Goal: Communication & Community: Answer question/provide support

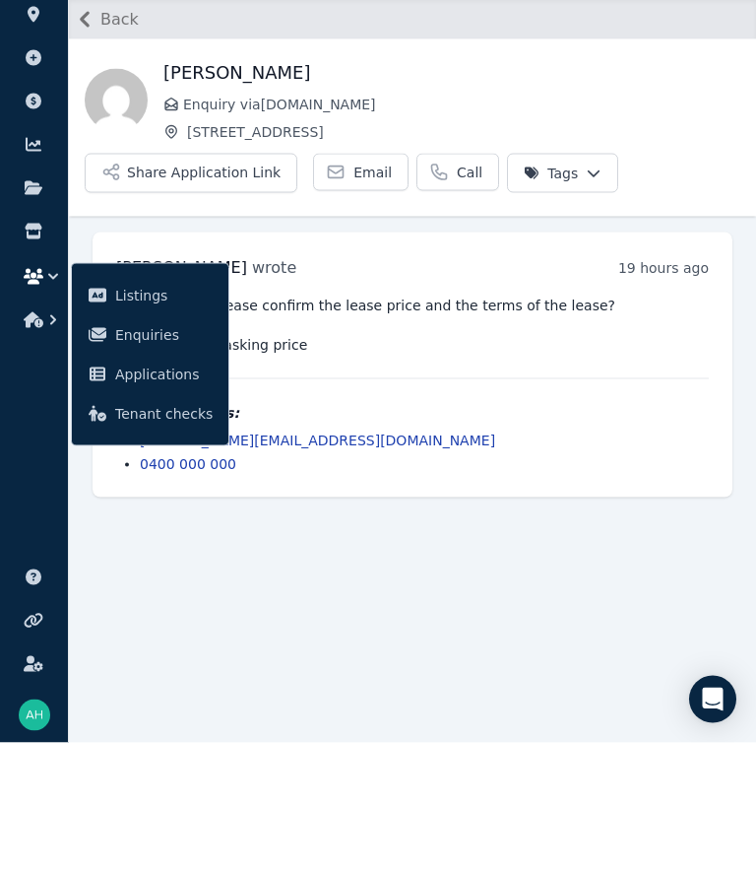
scroll to position [91, 0]
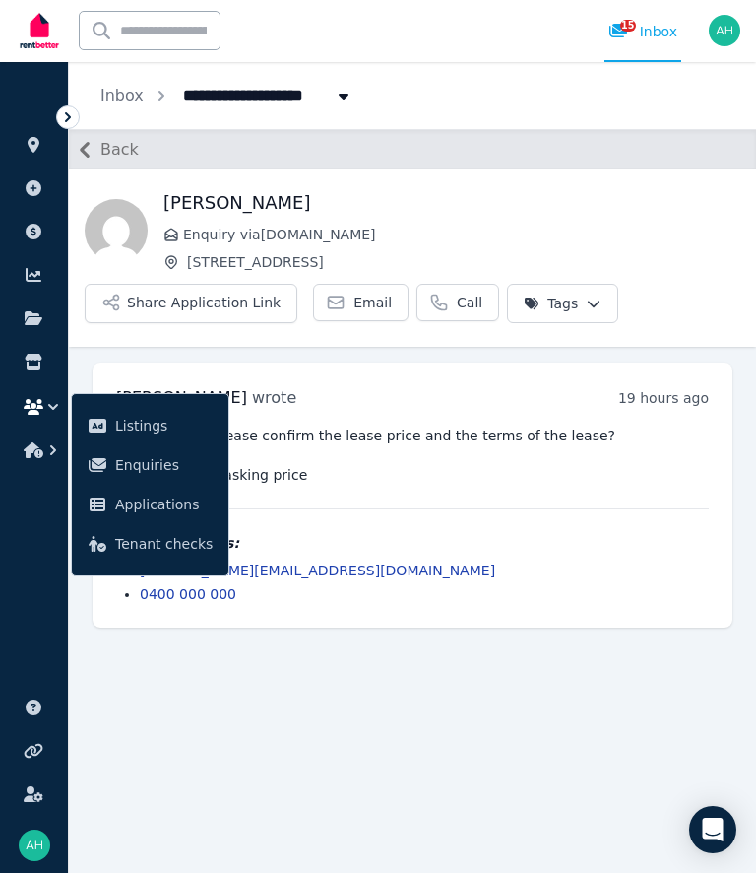
click at [349, 285] on link "Email" at bounding box center [361, 303] width 96 height 37
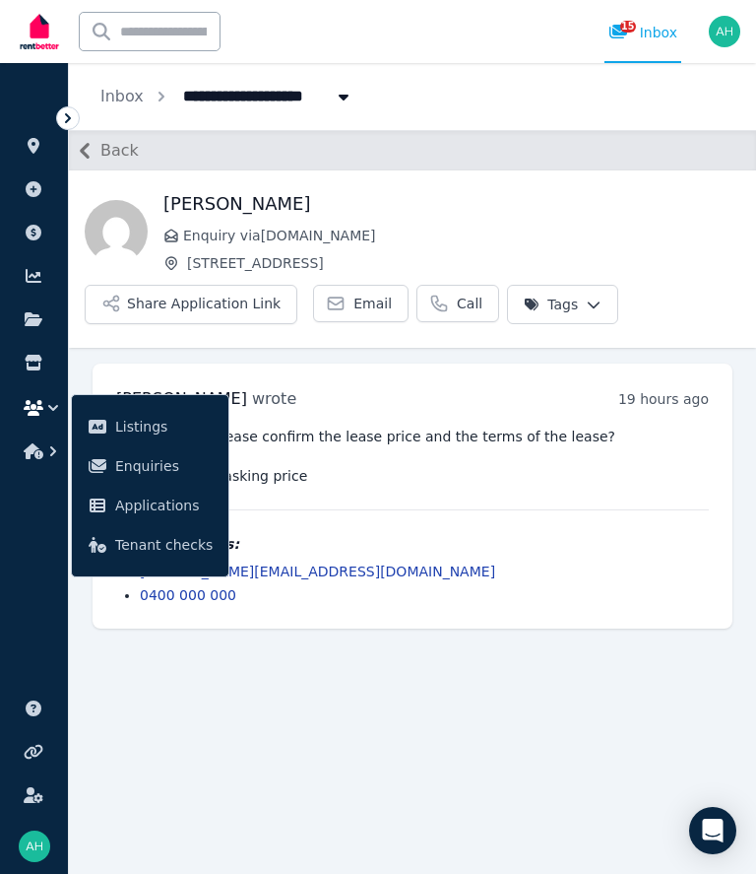
click at [101, 152] on span "Back" at bounding box center [119, 151] width 38 height 24
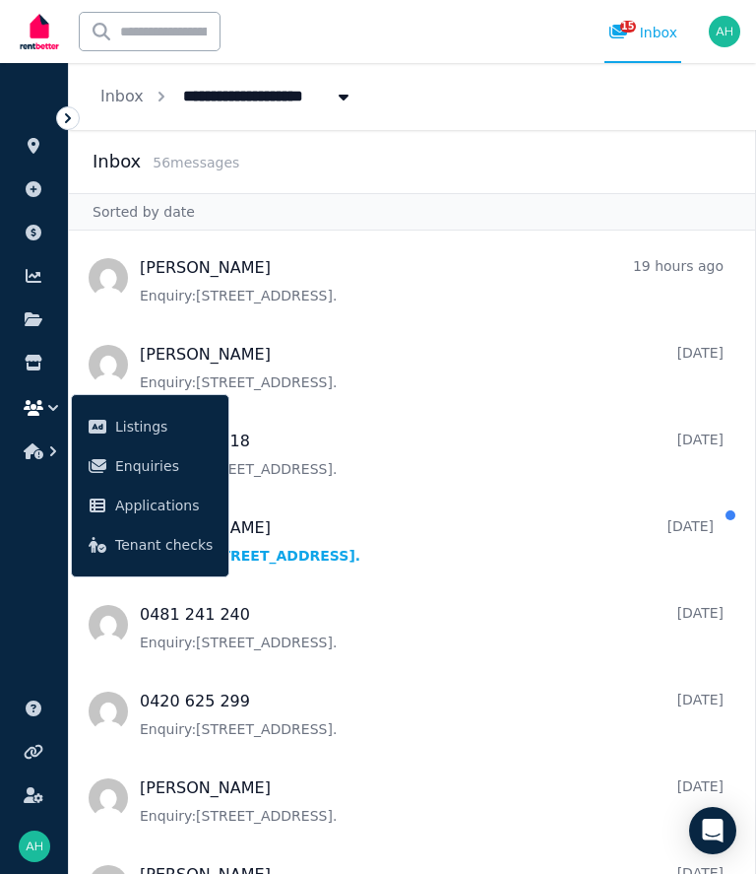
click at [599, 8] on div "15 Inbox" at bounding box center [635, 31] width 93 height 63
click at [618, 31] on icon at bounding box center [619, 32] width 18 height 14
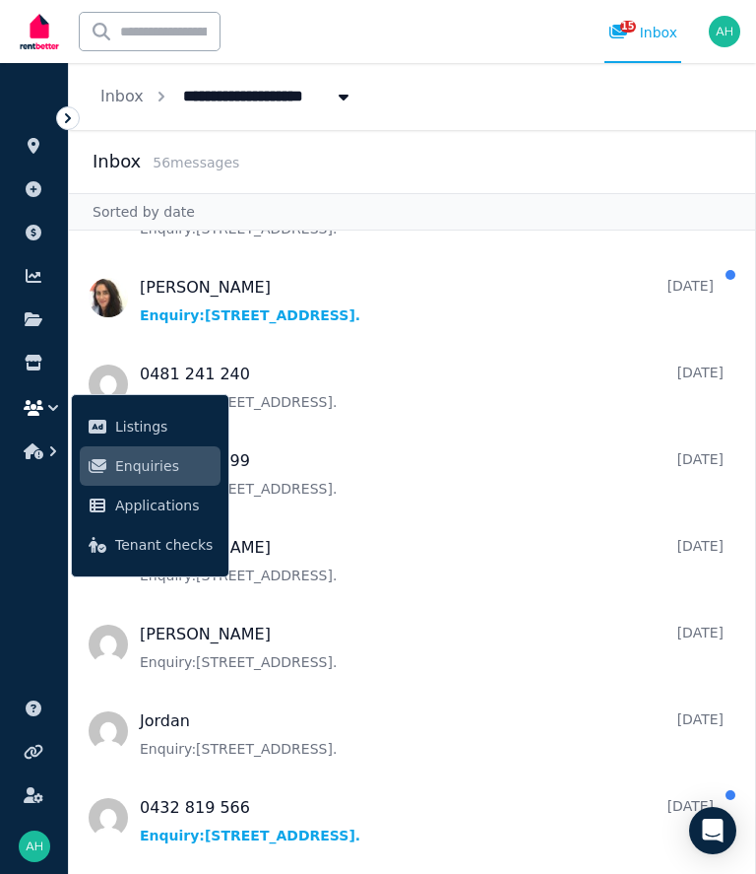
scroll to position [239, 0]
click at [160, 326] on span "Message list" at bounding box center [412, 298] width 687 height 79
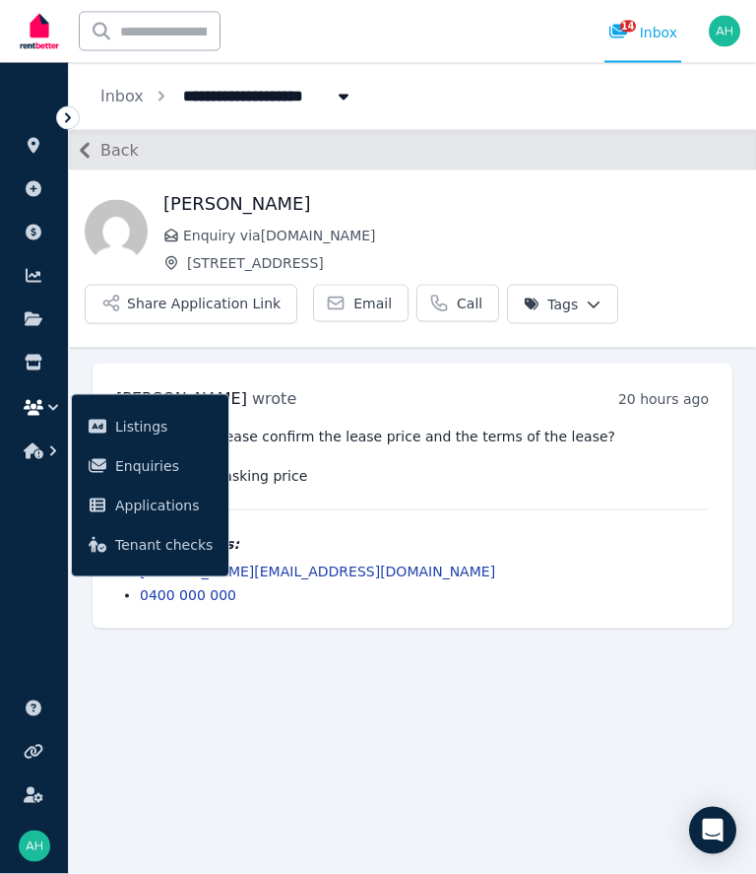
scroll to position [90, 0]
